Goal: Transaction & Acquisition: Purchase product/service

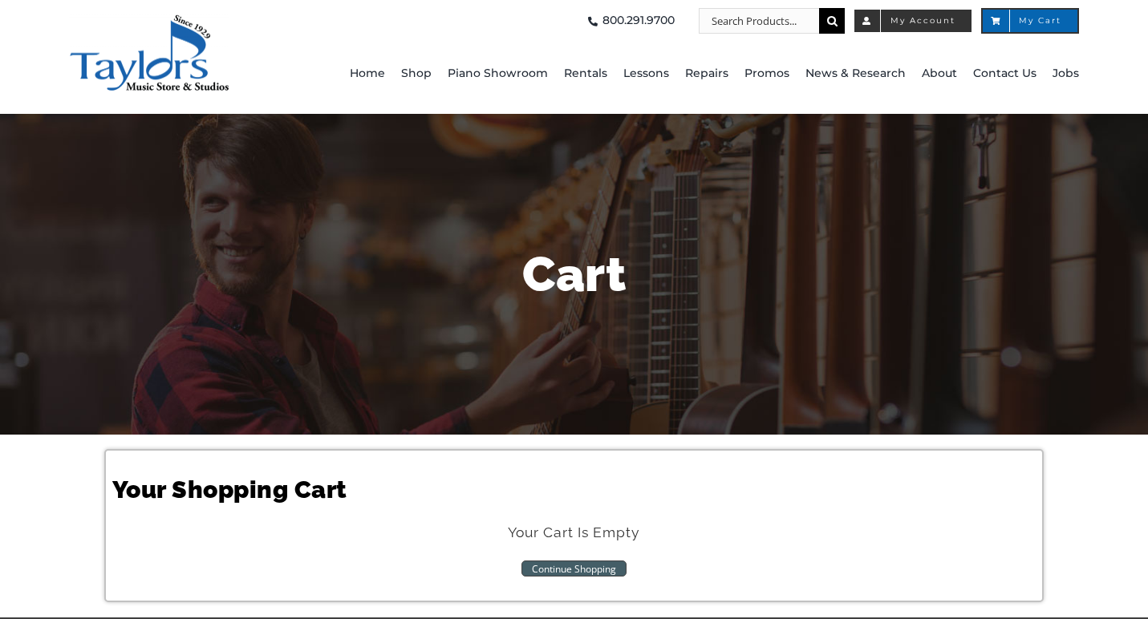
click at [945, 20] on span "My Account" at bounding box center [913, 21] width 85 height 8
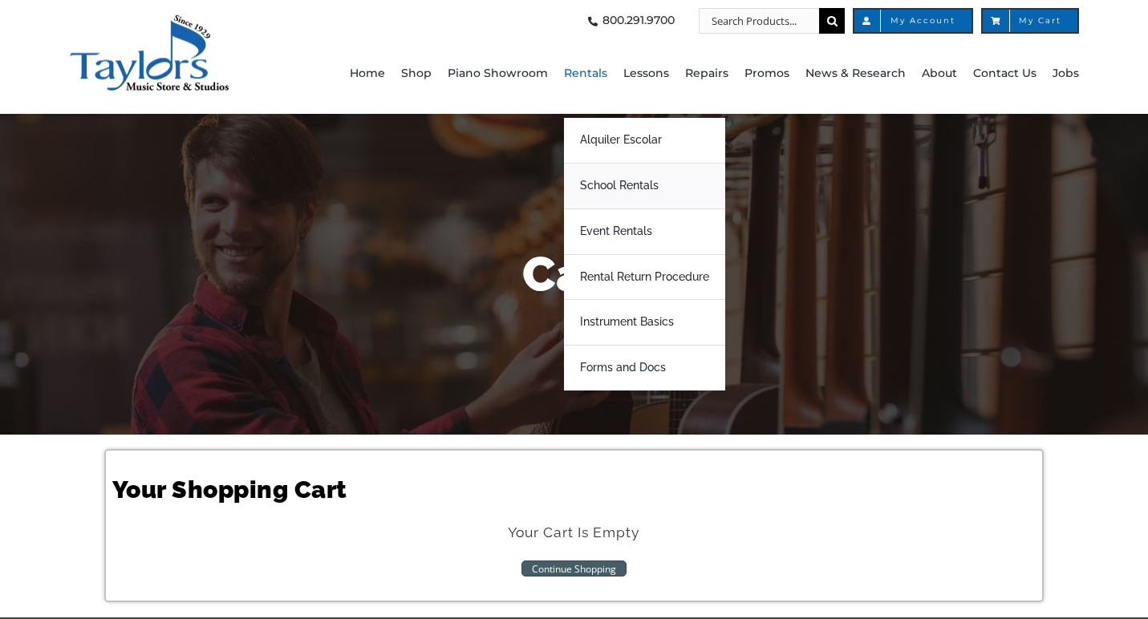
click at [613, 181] on span "School Rentals" at bounding box center [619, 186] width 79 height 26
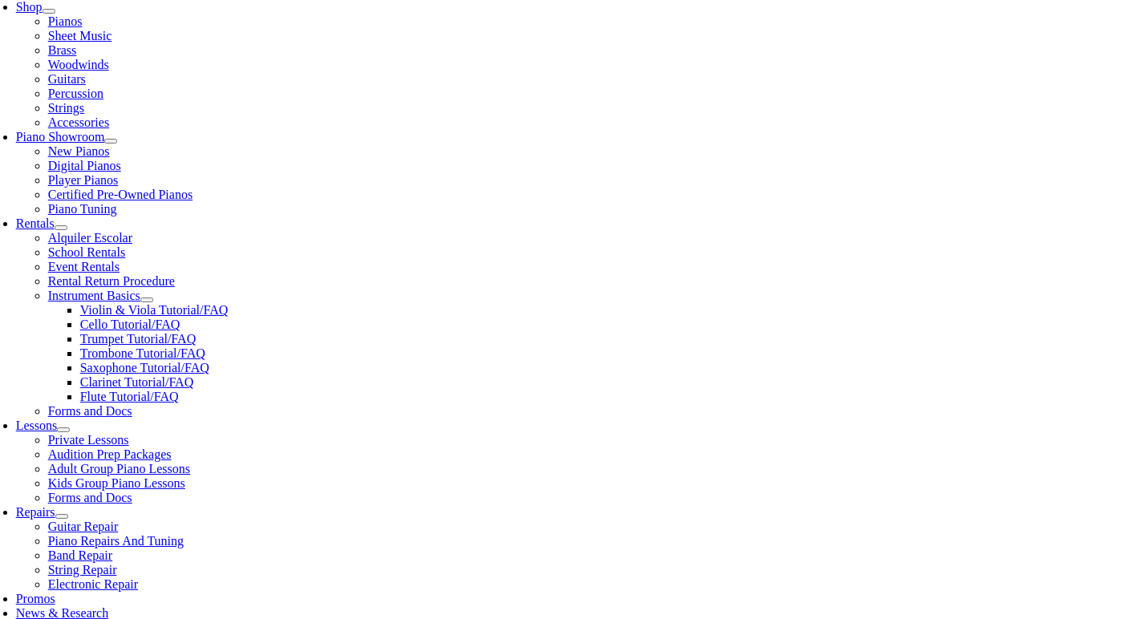
scroll to position [409, 0]
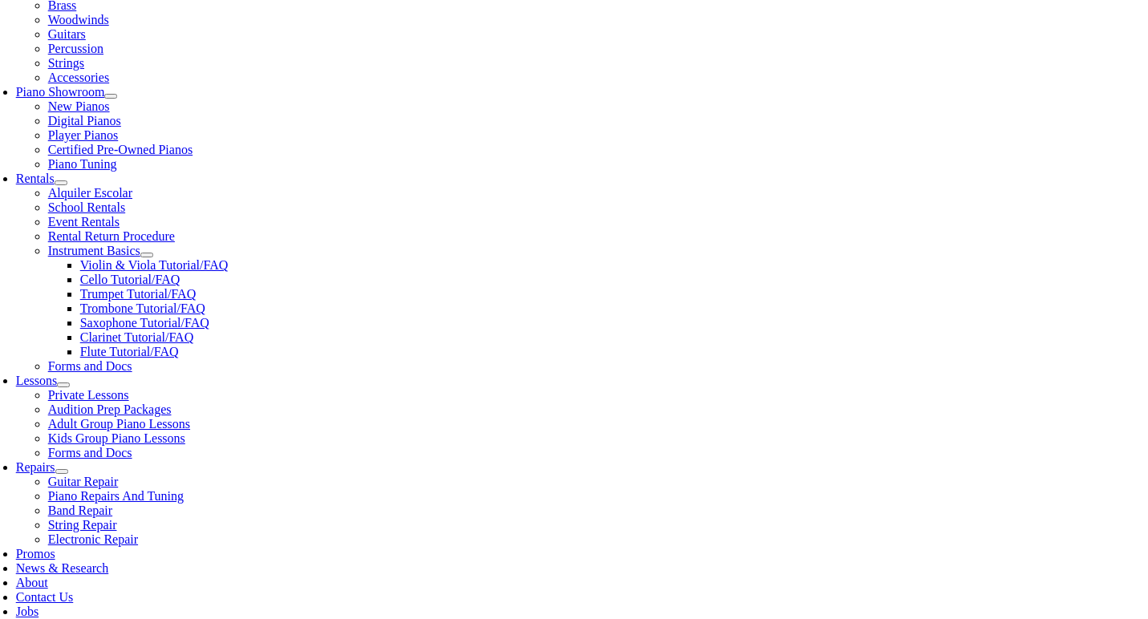
type input "springton"
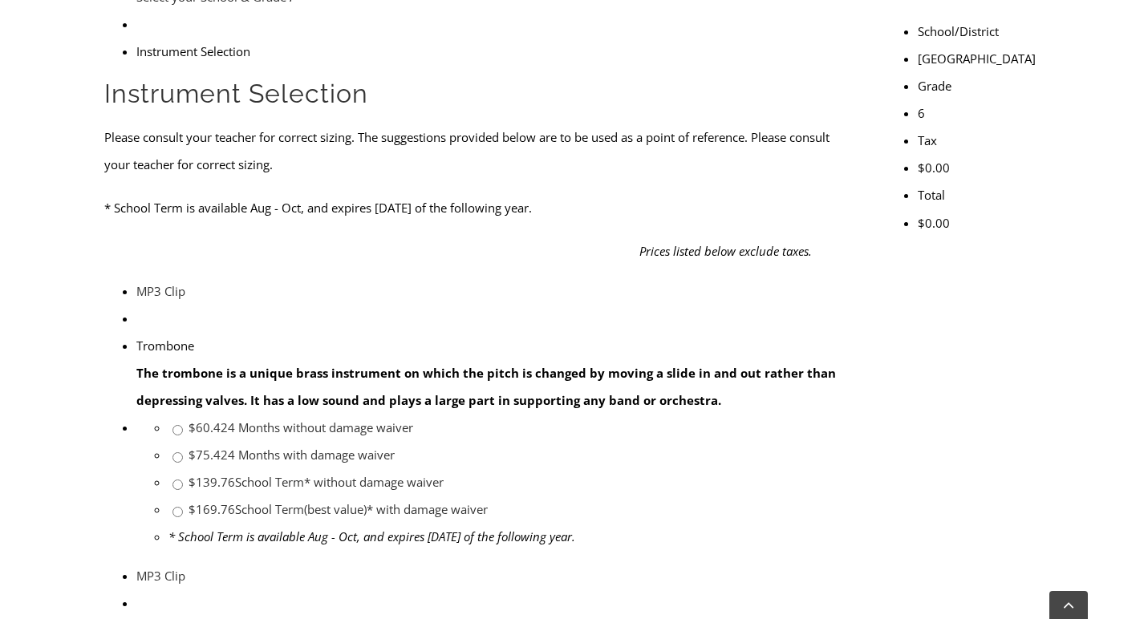
scroll to position [559, 0]
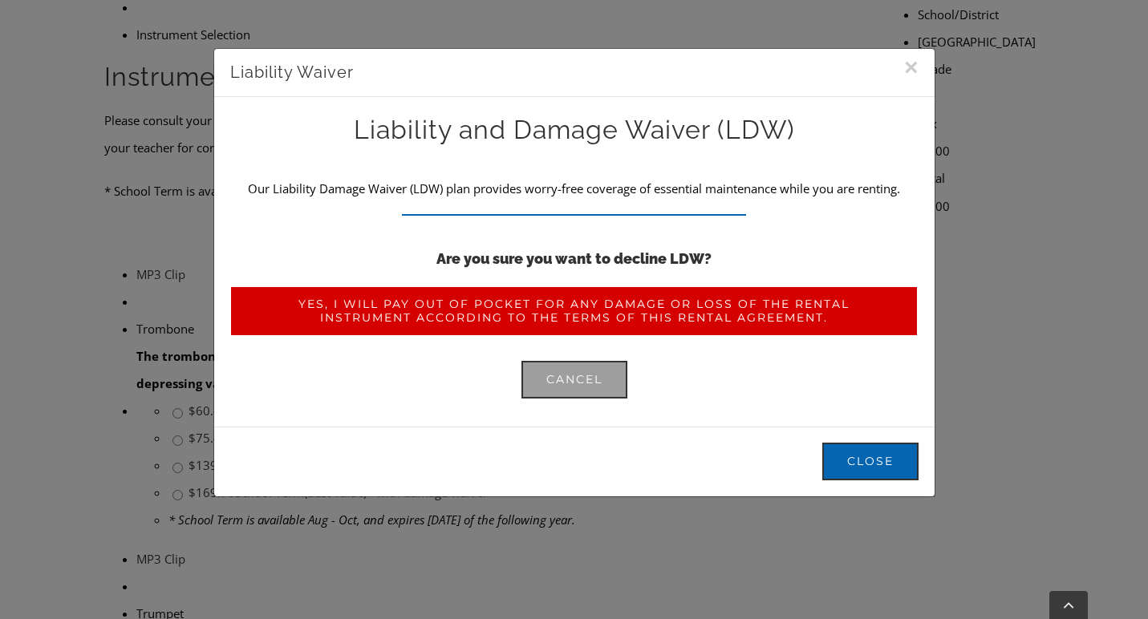
click at [583, 302] on span "Yes, I will pay out of pocket for any damage or loss of the rental instrument a…" at bounding box center [573, 311] width 639 height 27
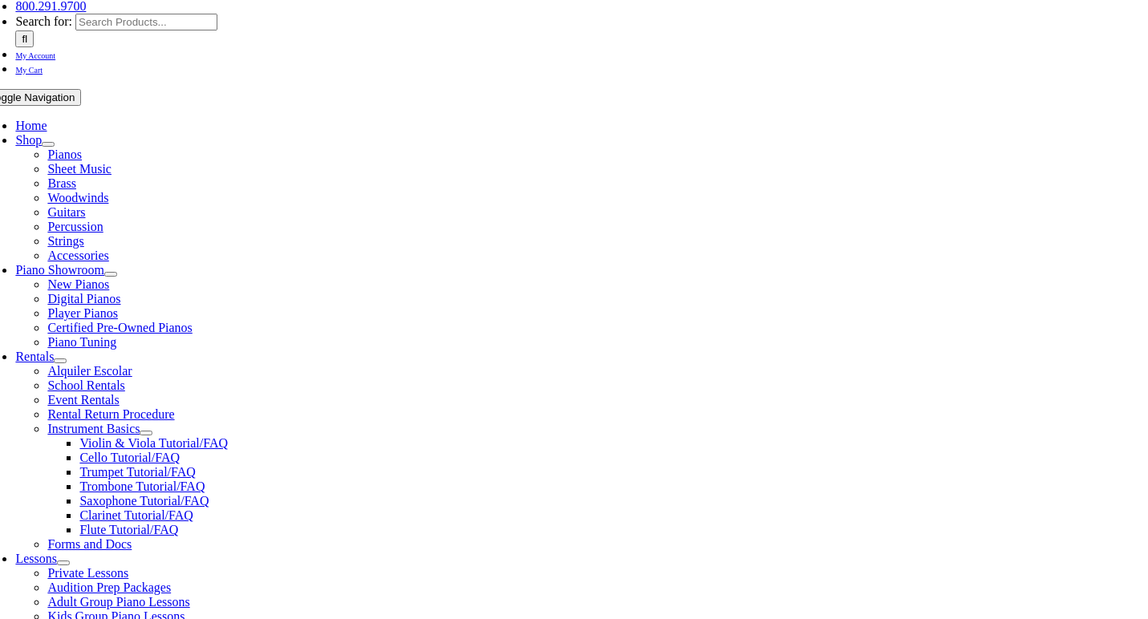
scroll to position [232, 0]
type input"] "0"
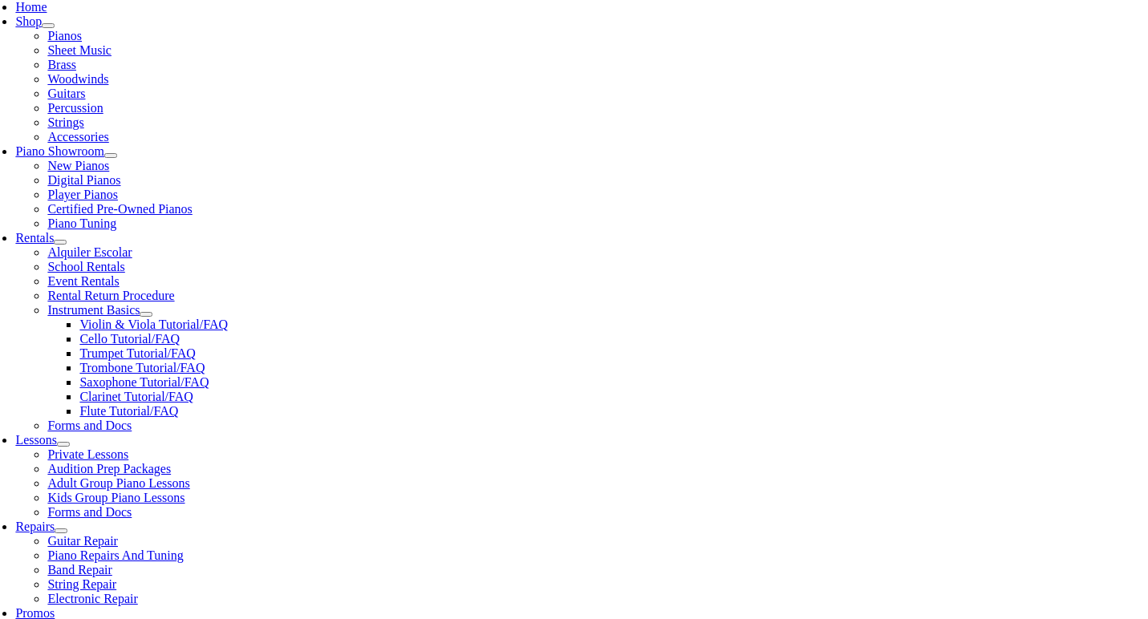
scroll to position [408, 0]
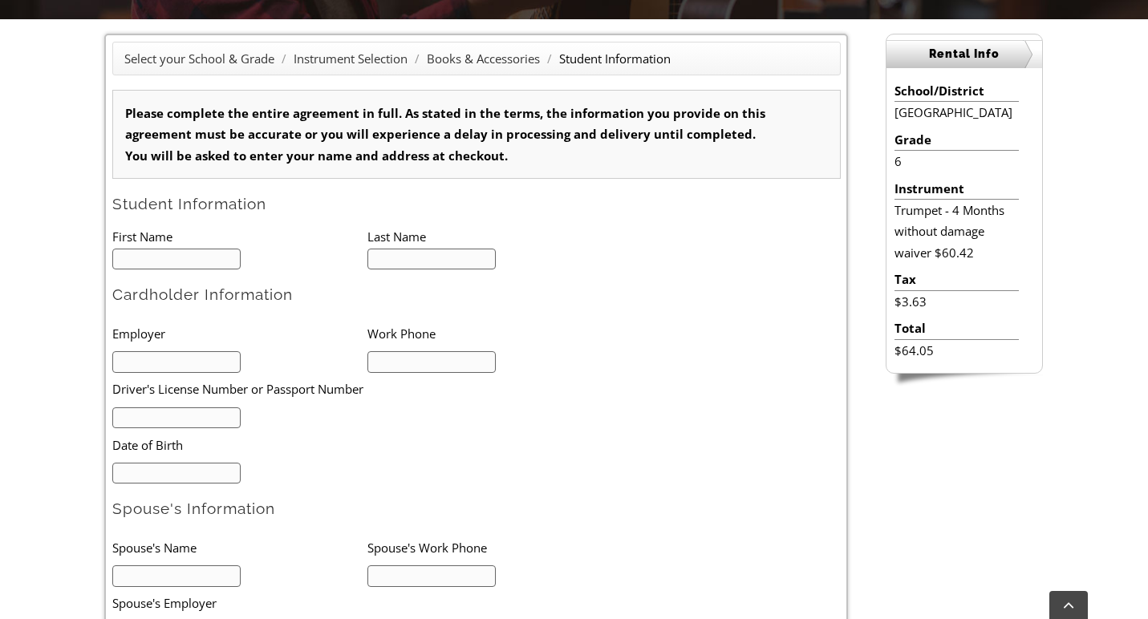
scroll to position [416, 0]
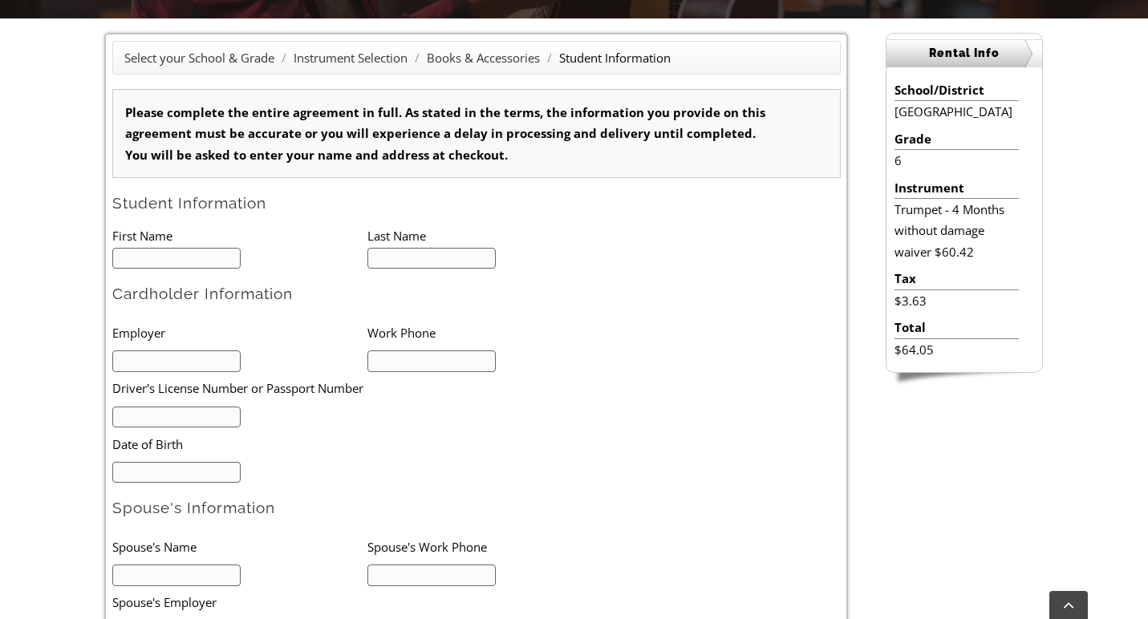
type input "J"
type input "1"
type input "Jay"
type input "Reyes"
type input "n/a"
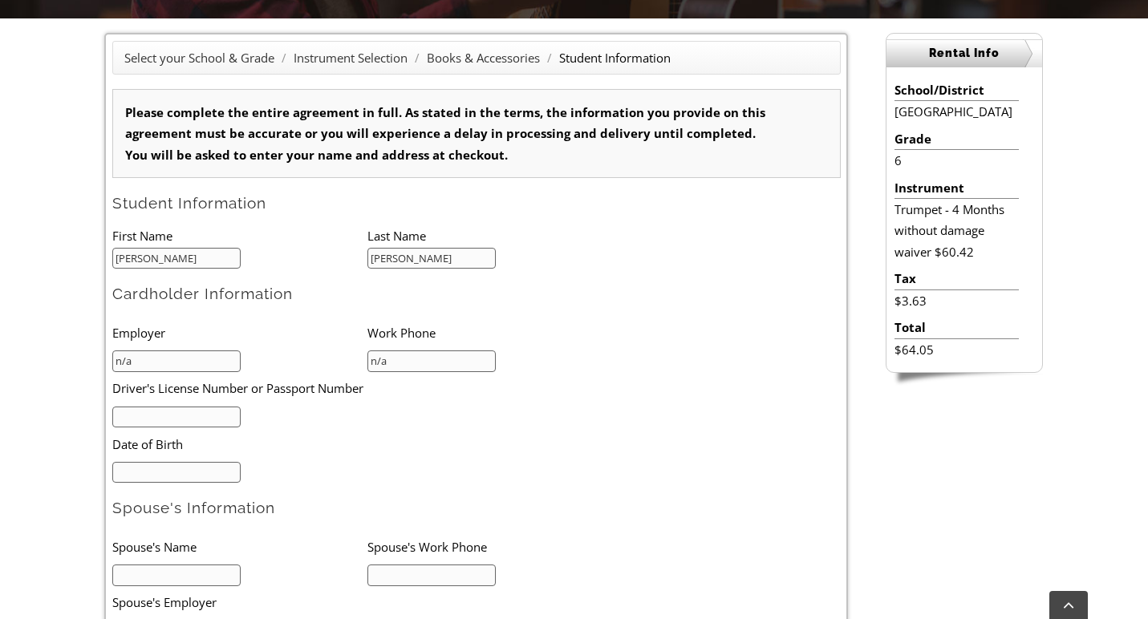
type input "n/a"
type input "00/00/0000"
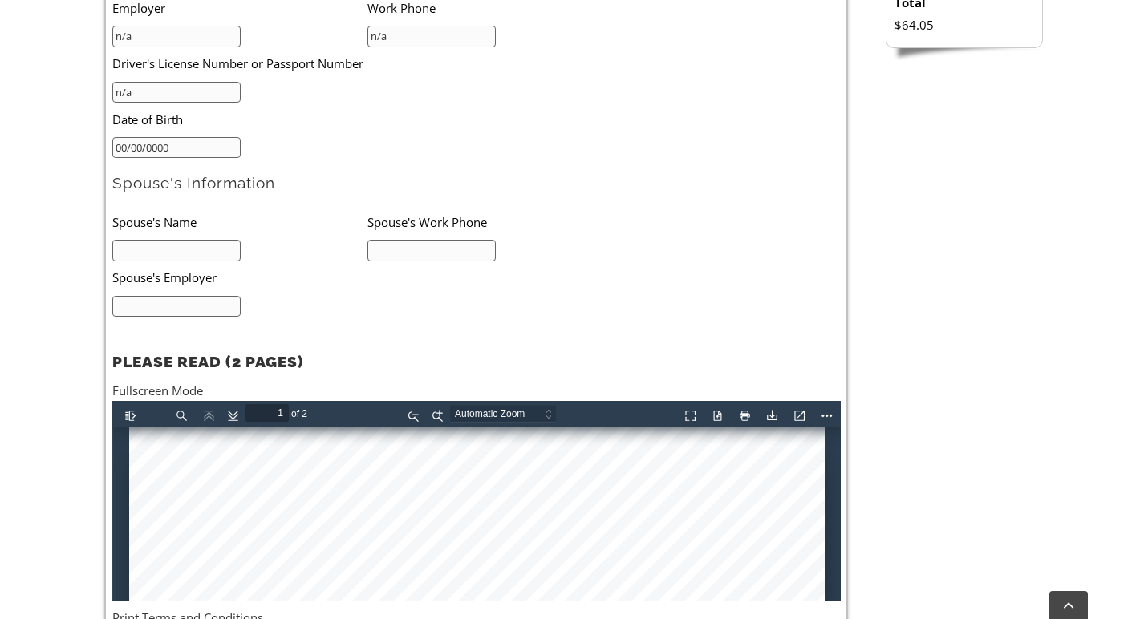
scroll to position [785, 0]
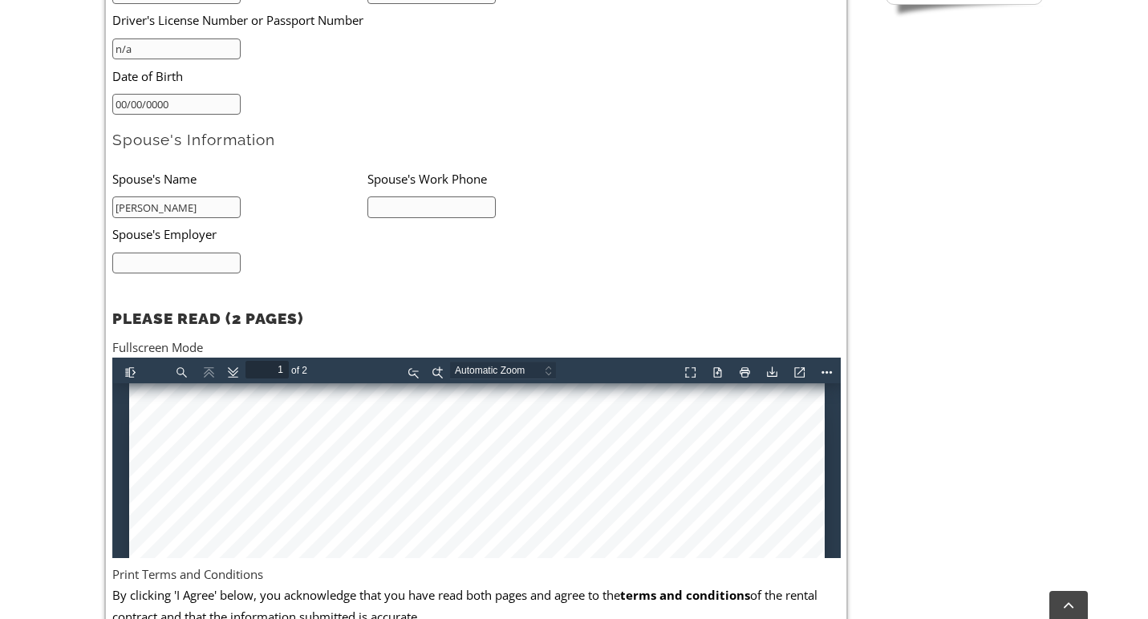
type input "Dennis Snyder"
type input "00000"
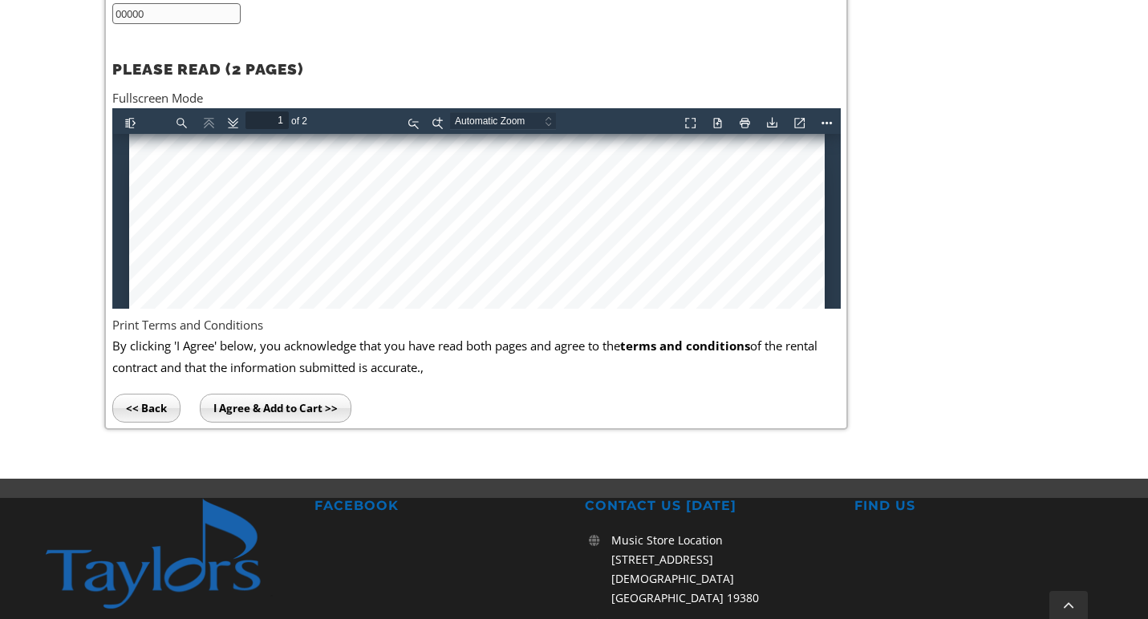
scroll to position [1039, 0]
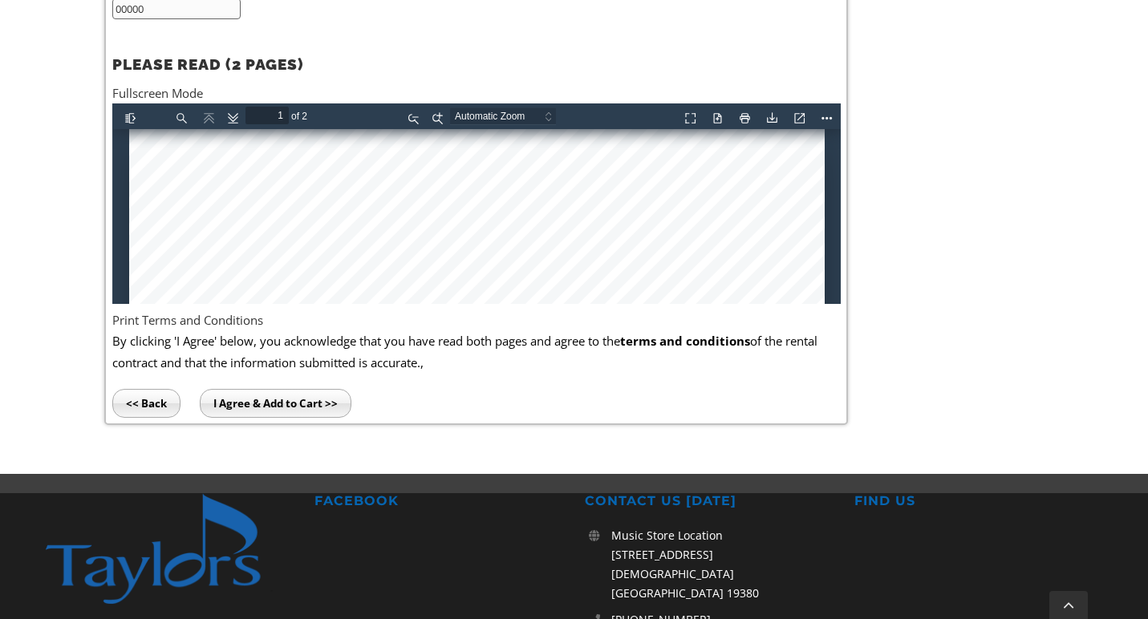
type input "00000"
drag, startPoint x: 834, startPoint y: 140, endPoint x: 807, endPoint y: 262, distance: 125.0
drag, startPoint x: 832, startPoint y: 134, endPoint x: 830, endPoint y: 206, distance: 72.3
drag, startPoint x: 834, startPoint y: 140, endPoint x: 841, endPoint y: 226, distance: 86.9
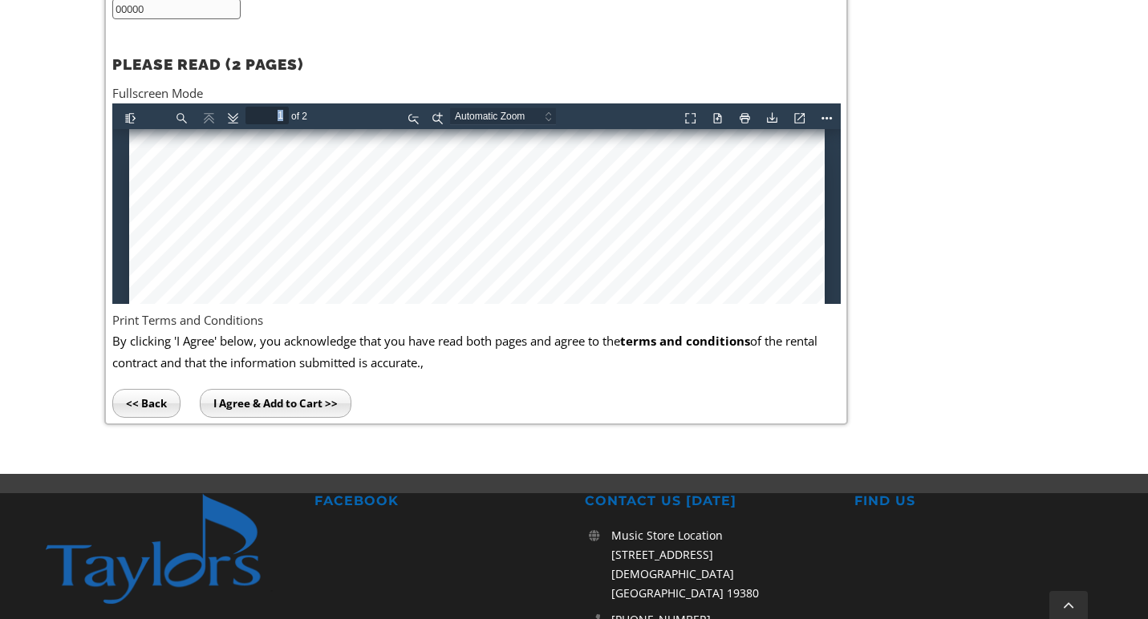
click at [840, 226] on html "Thumbnails Document Outline Attachments Previous Next Highlight all Match case …" at bounding box center [476, 203] width 729 height 201
drag, startPoint x: 833, startPoint y: 137, endPoint x: 834, endPoint y: 207, distance: 69.8
drag, startPoint x: 834, startPoint y: 140, endPoint x: 837, endPoint y: 262, distance: 122.0
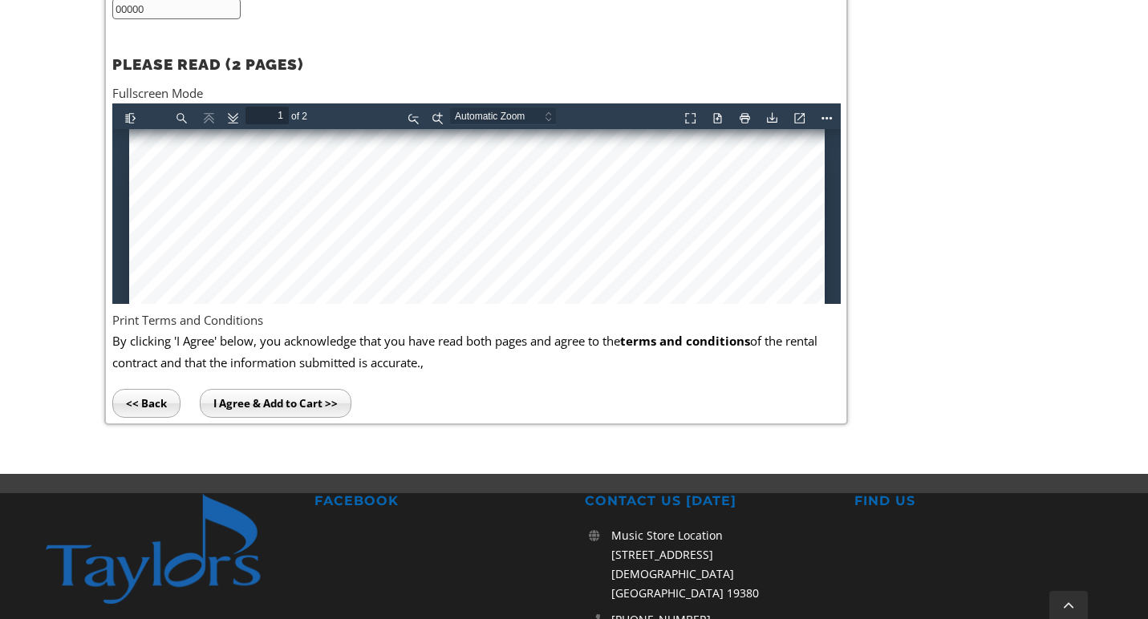
click at [828, 117] on button "Tools" at bounding box center [824, 115] width 26 height 20
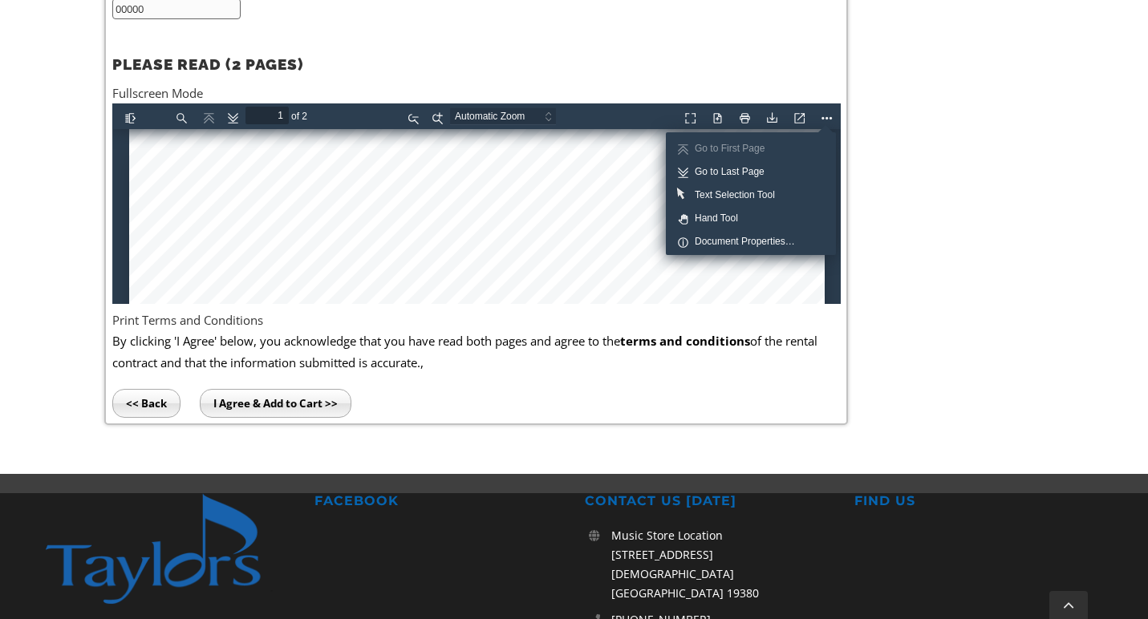
click at [773, 176] on button "Go to Last Page" at bounding box center [750, 170] width 160 height 20
type input "2"
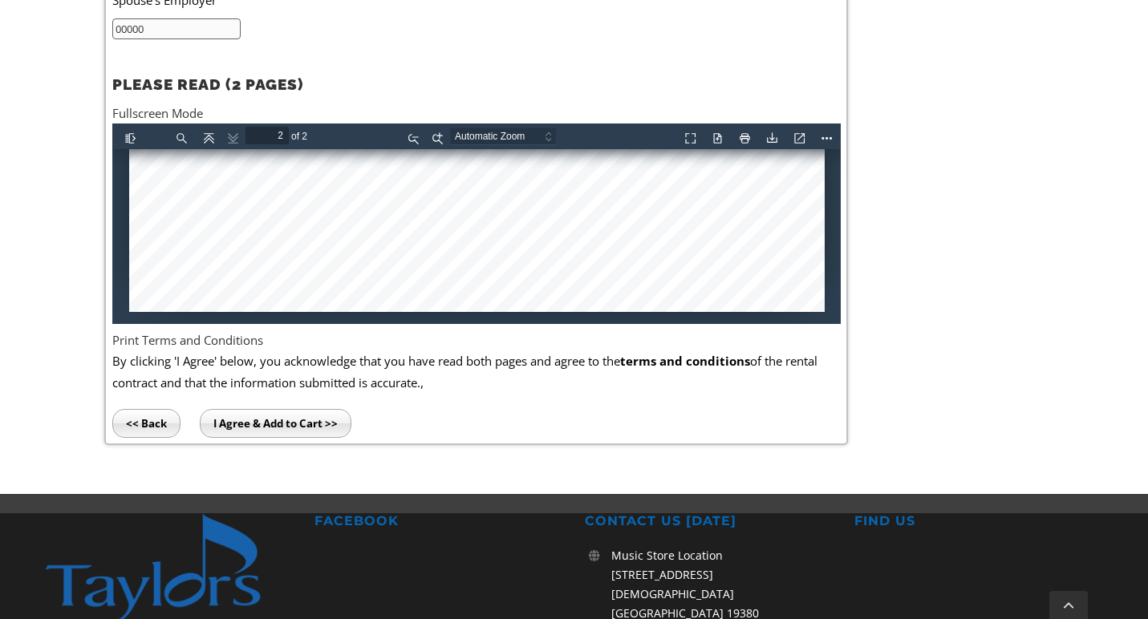
scroll to position [1018, 0]
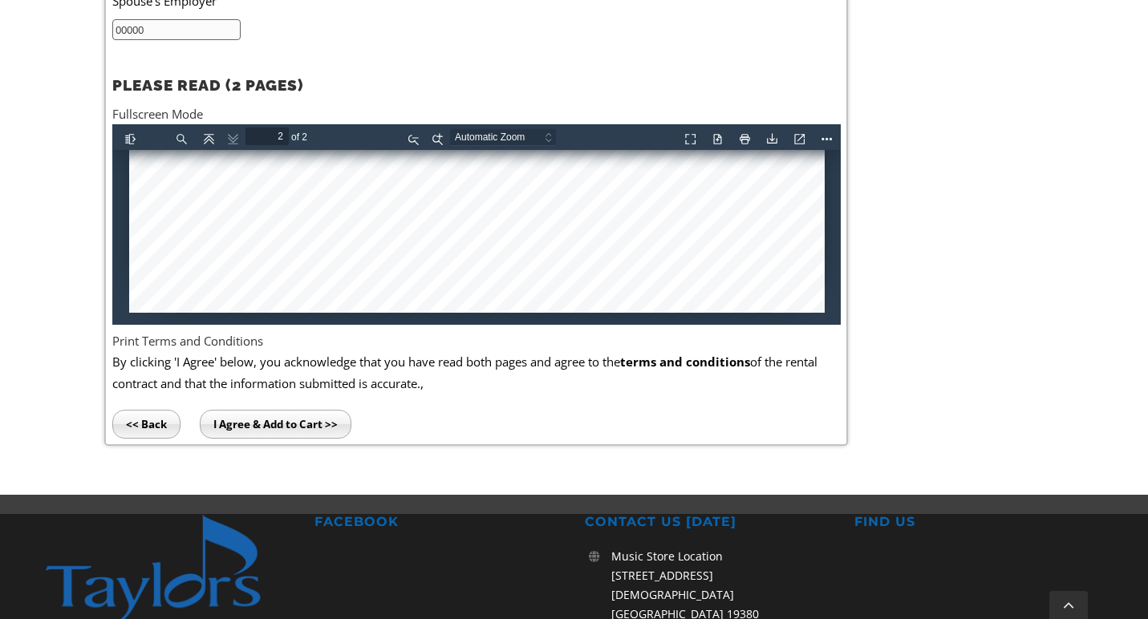
click at [252, 414] on input "I Agree & Add to Cart >>" at bounding box center [276, 424] width 152 height 29
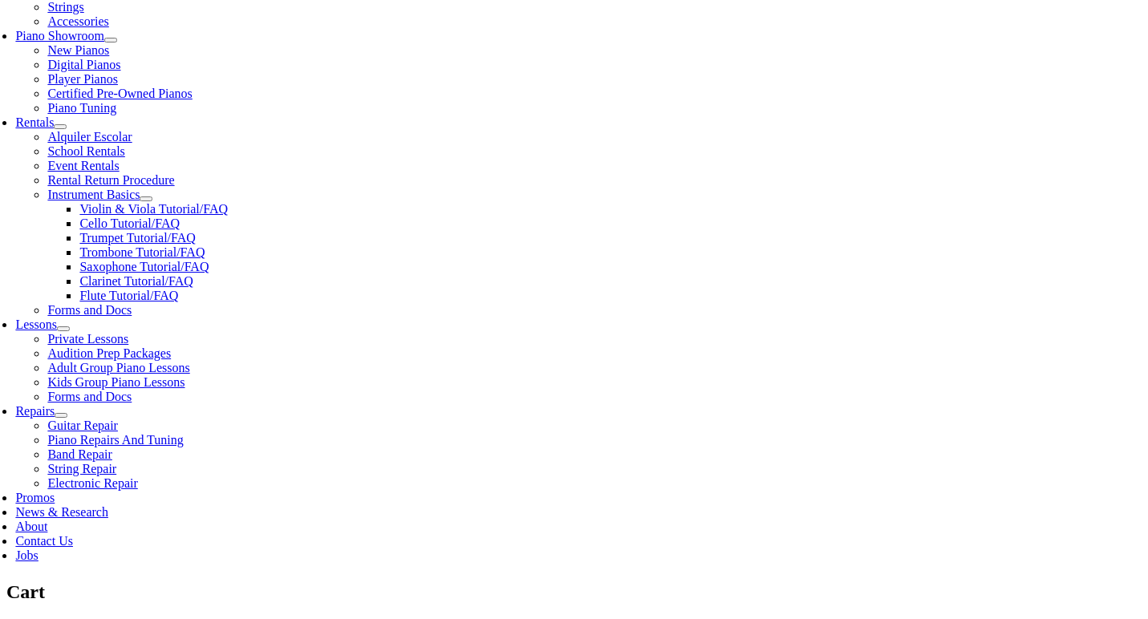
scroll to position [475, 0]
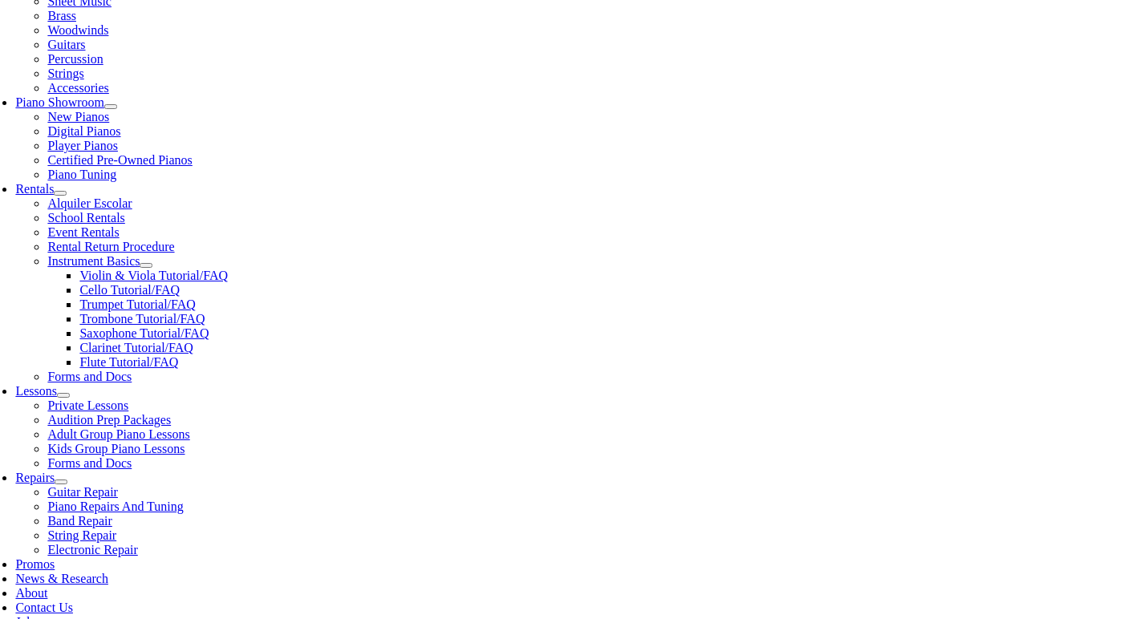
scroll to position [432, 0]
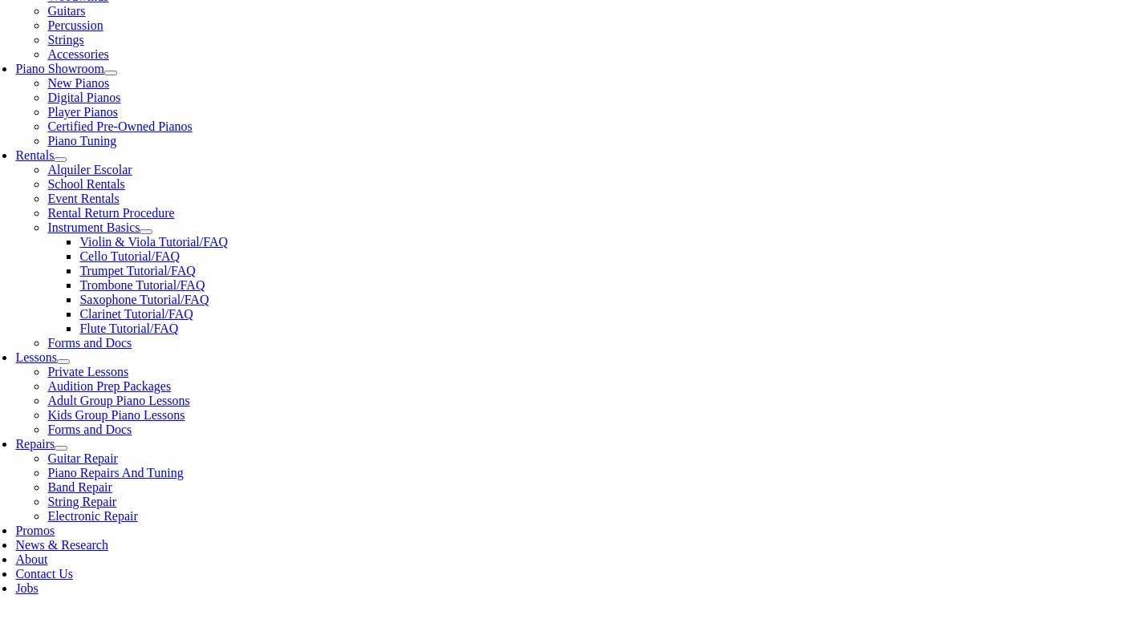
select select "PA"
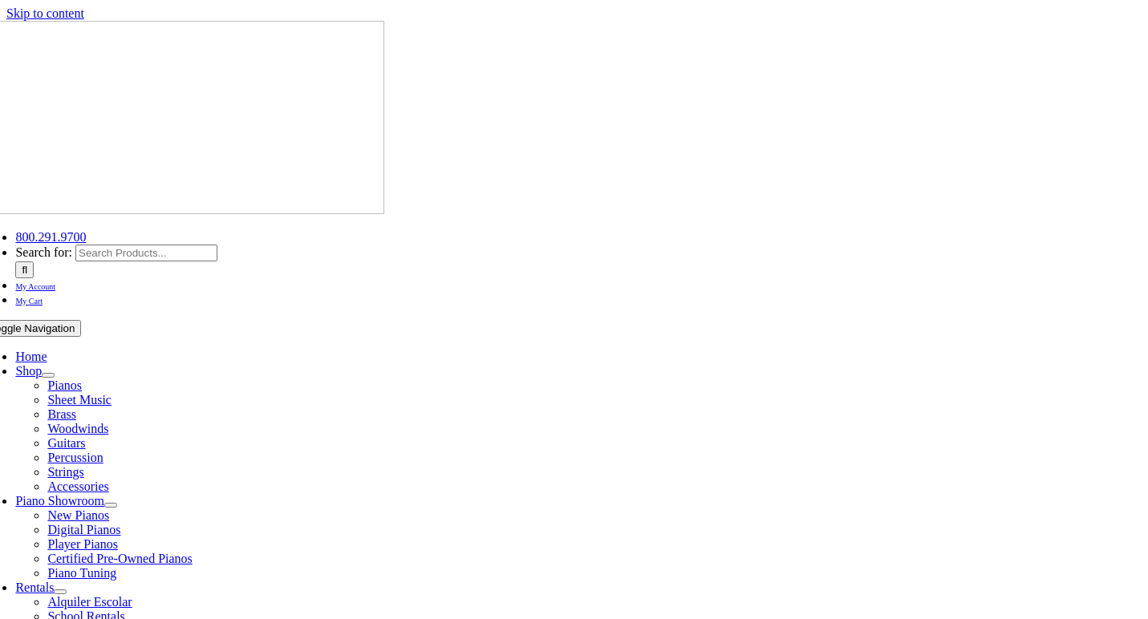
select select "PA"
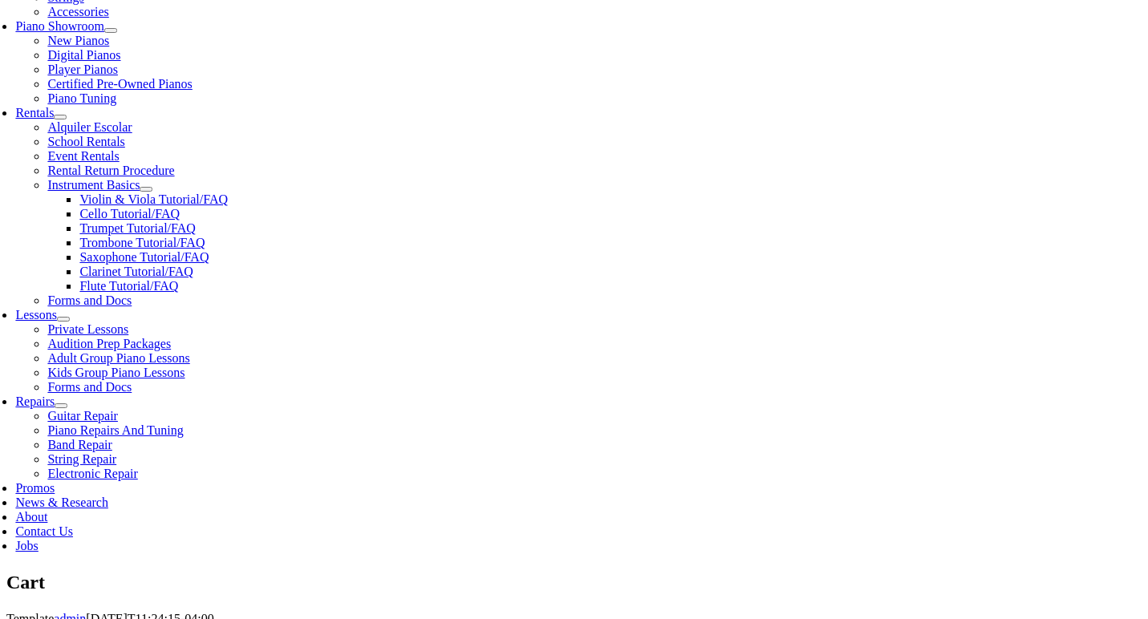
scroll to position [476, 0]
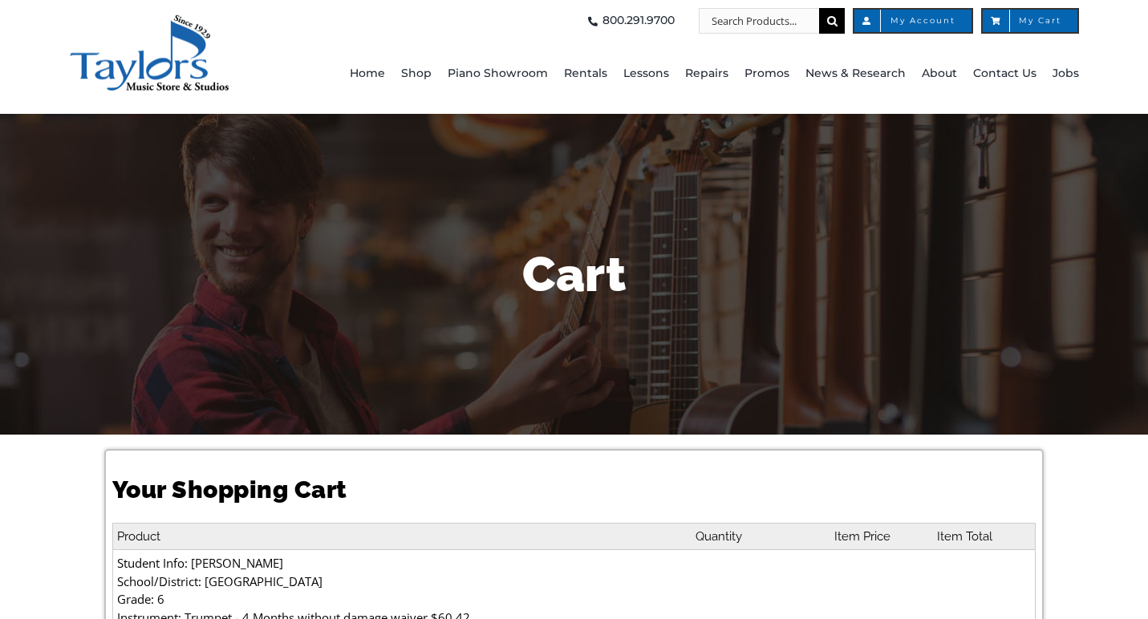
select select "PA"
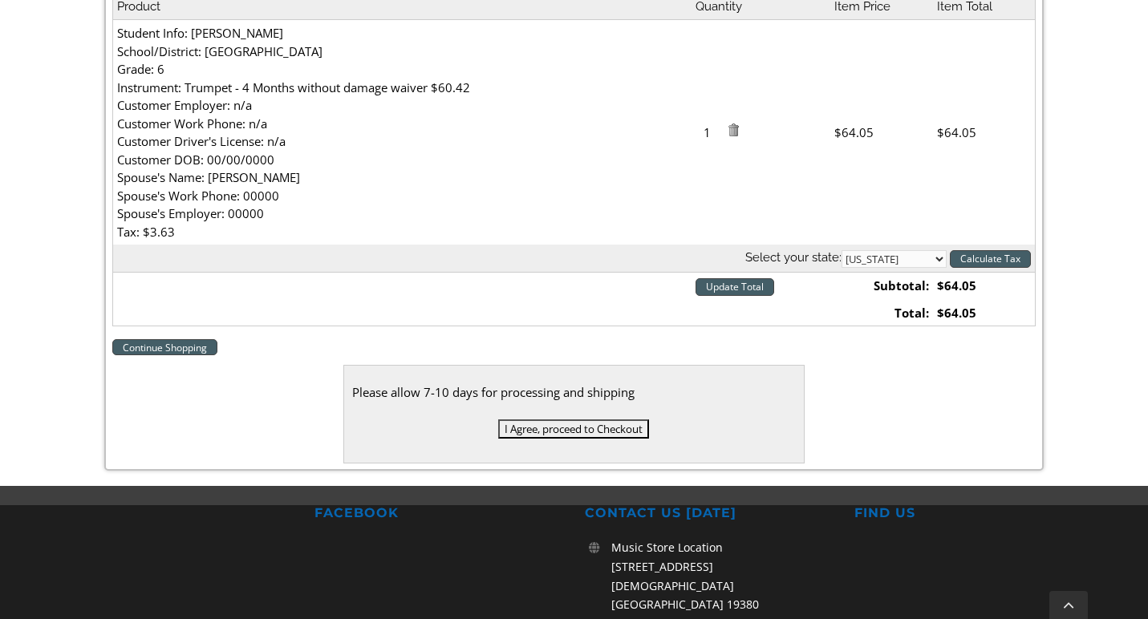
scroll to position [530, 0]
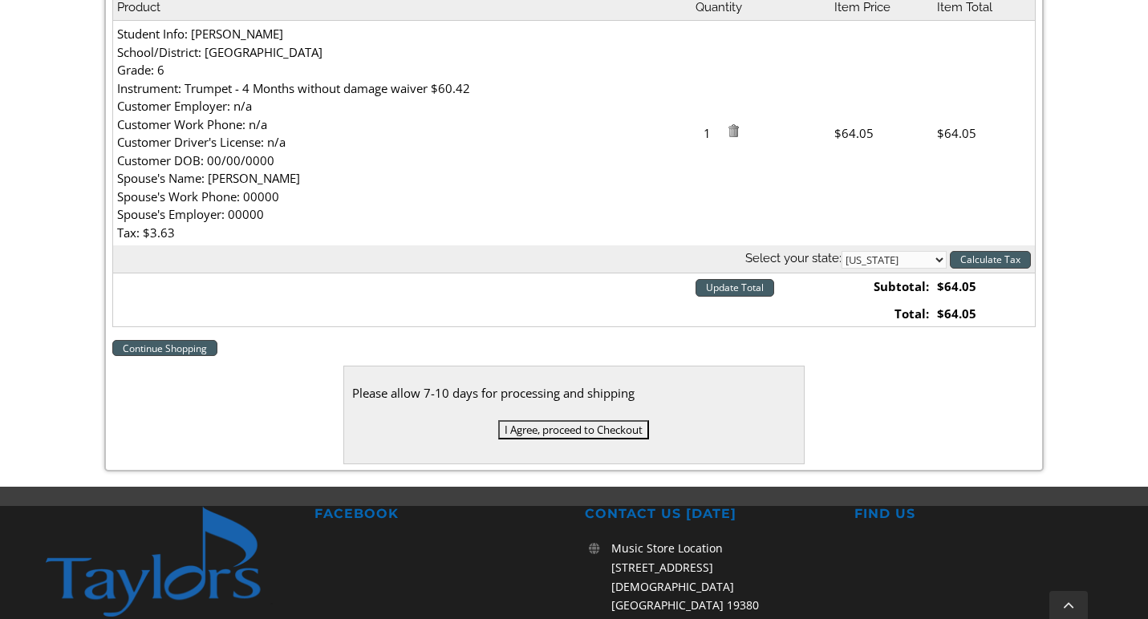
click at [599, 427] on input "I Agree, proceed to Checkout" at bounding box center [573, 429] width 151 height 19
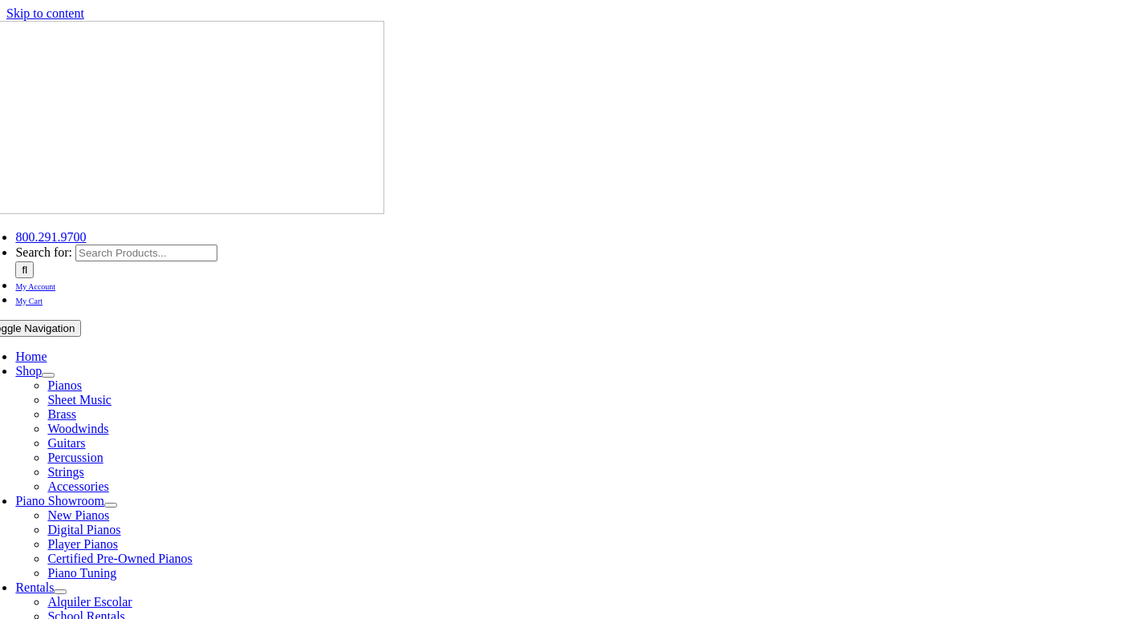
select select
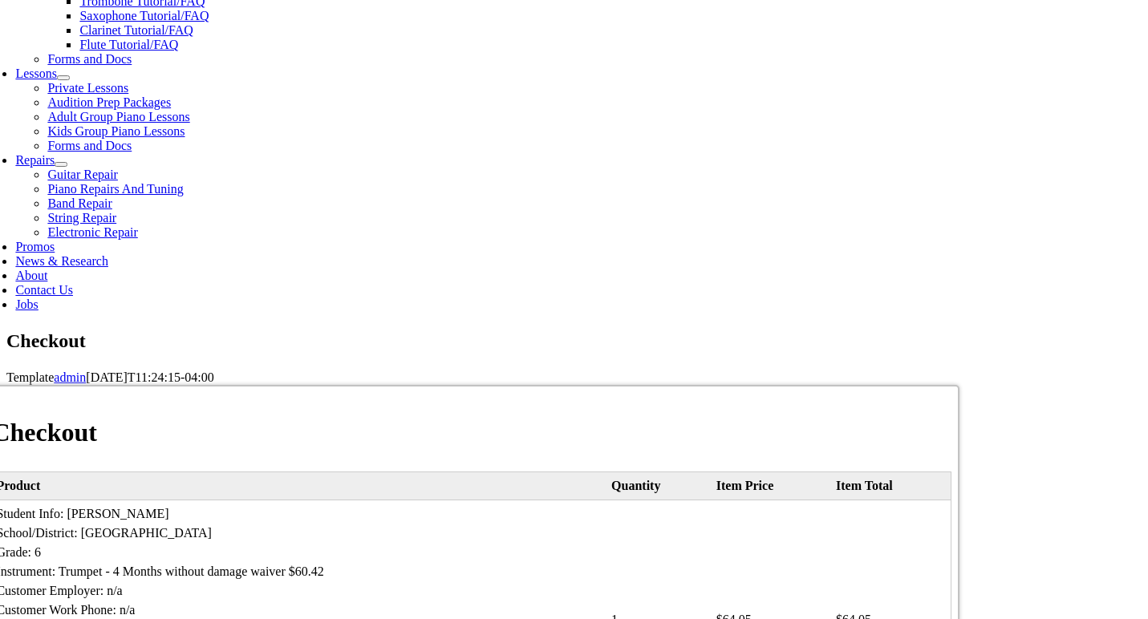
scroll to position [718, 0]
type input "[PERSON_NAME]"
type input "Koiva"
type input "[STREET_ADDRESS]"
type input "Media"
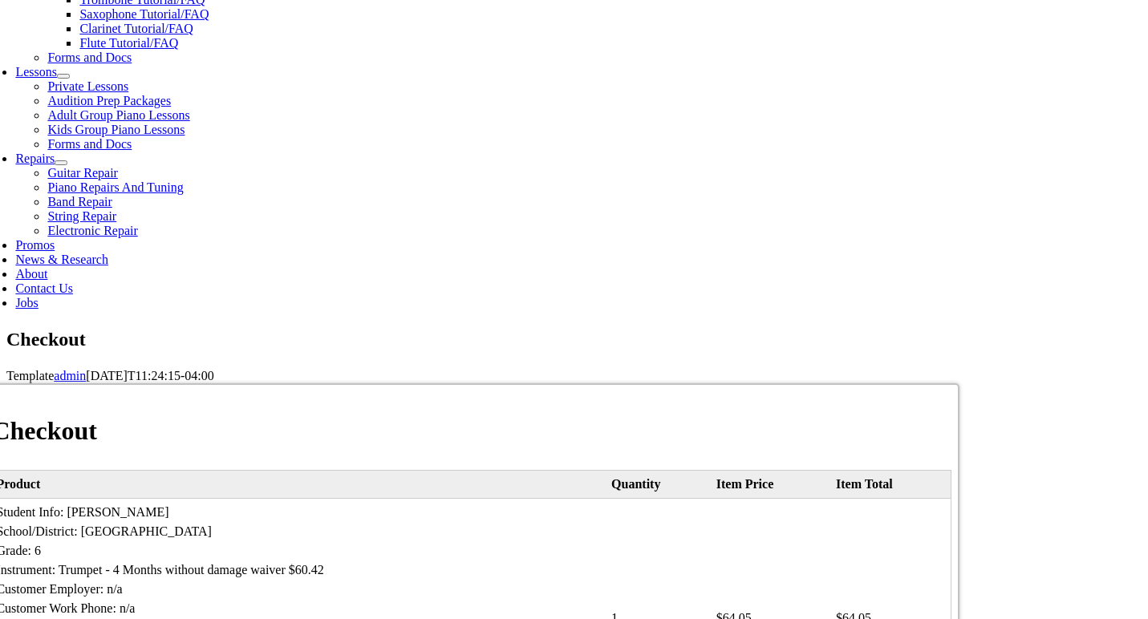
select select "PA"
type input "19063"
select select "amex"
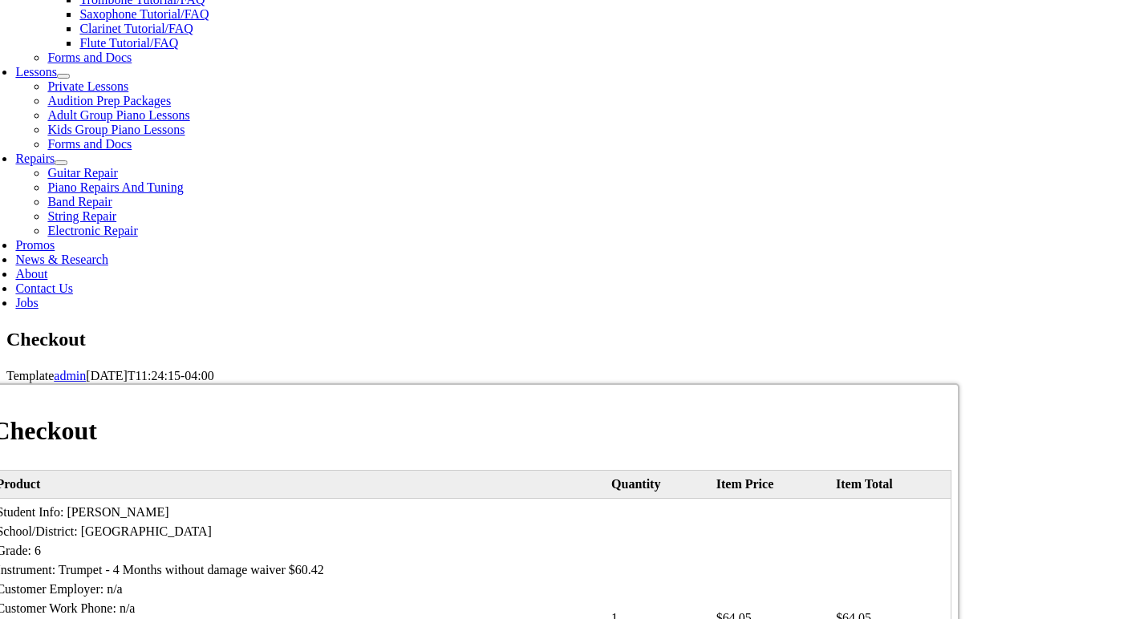
type input "[PHONE_NUMBER]"
type input "[EMAIL_ADDRESS][DOMAIN_NAME]"
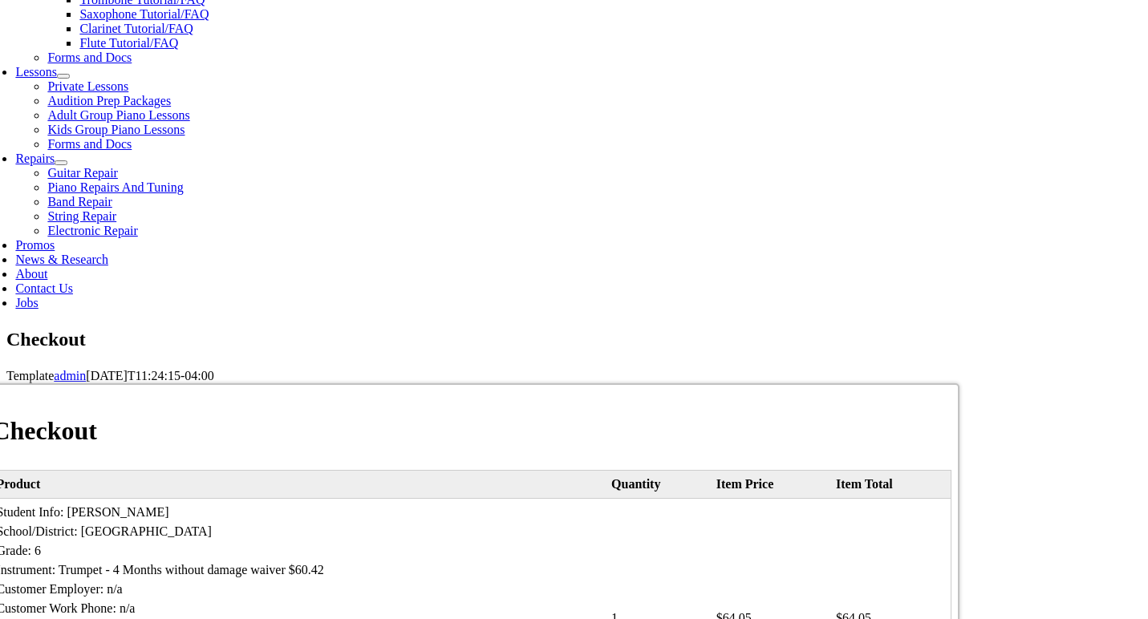
type input "[CREDIT_CARD_NUMBER]"
select select "06"
select select "2030"
type input "5642"
